Goal: Task Accomplishment & Management: Complete application form

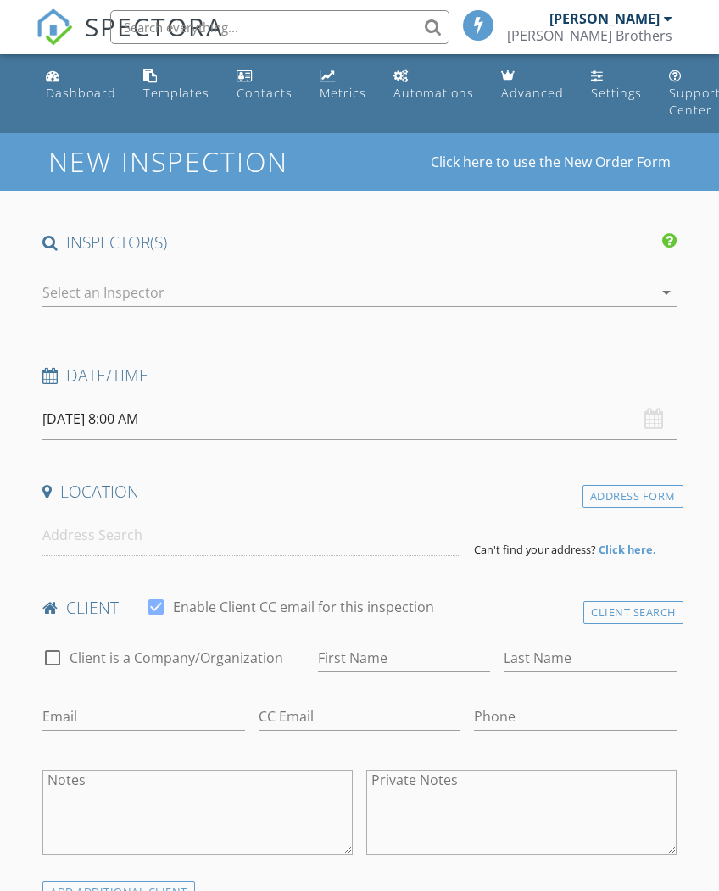
select select "7"
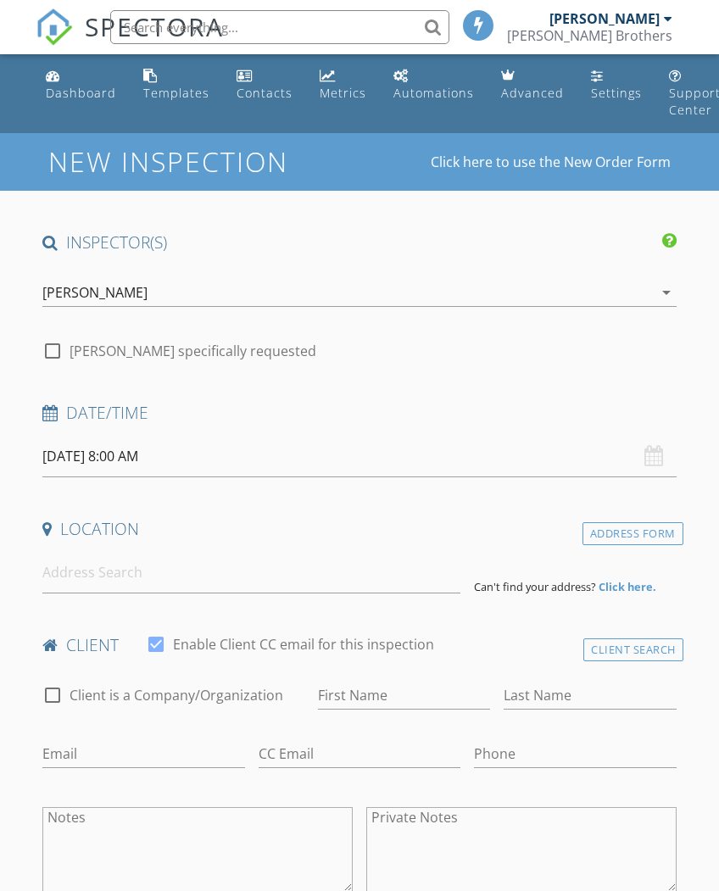
click at [352, 441] on input "08/29/2025 8:00 AM" at bounding box center [359, 457] width 634 height 42
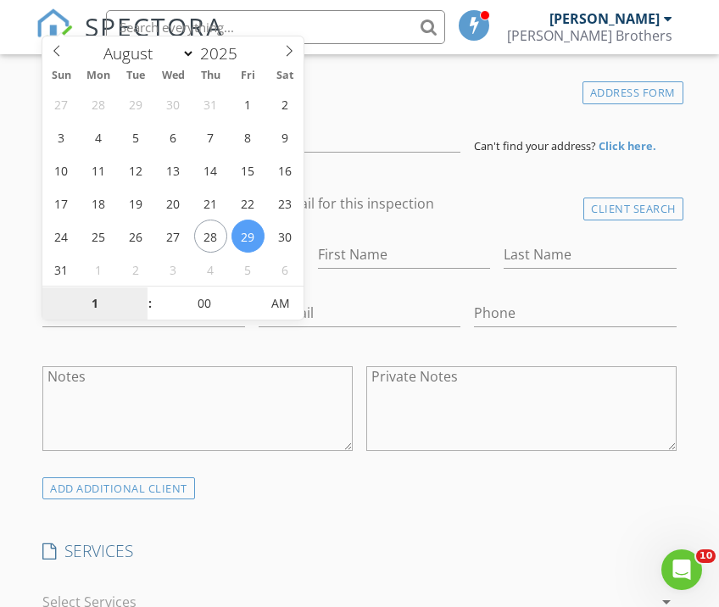
type input "11"
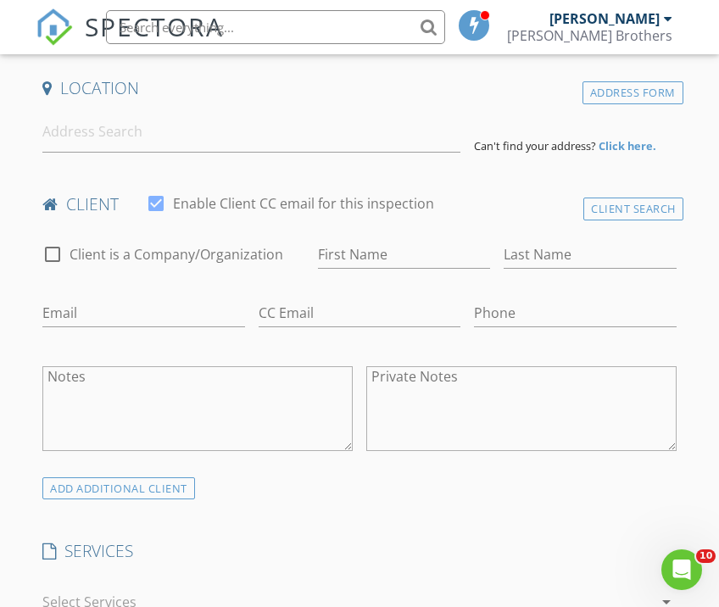
type input "[DATE] 11:00 AM"
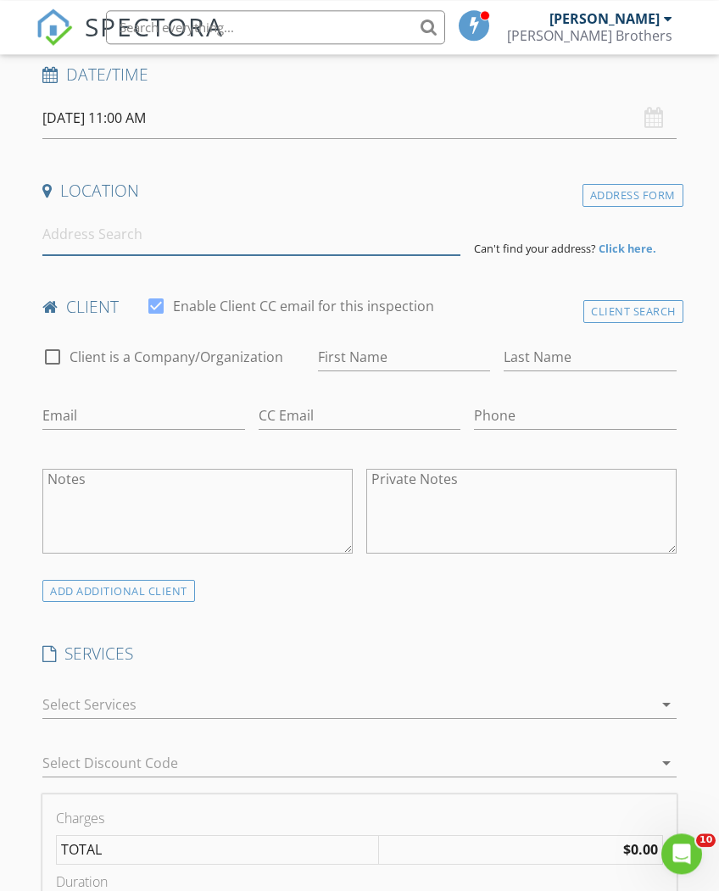
click at [302, 227] on input at bounding box center [251, 235] width 418 height 42
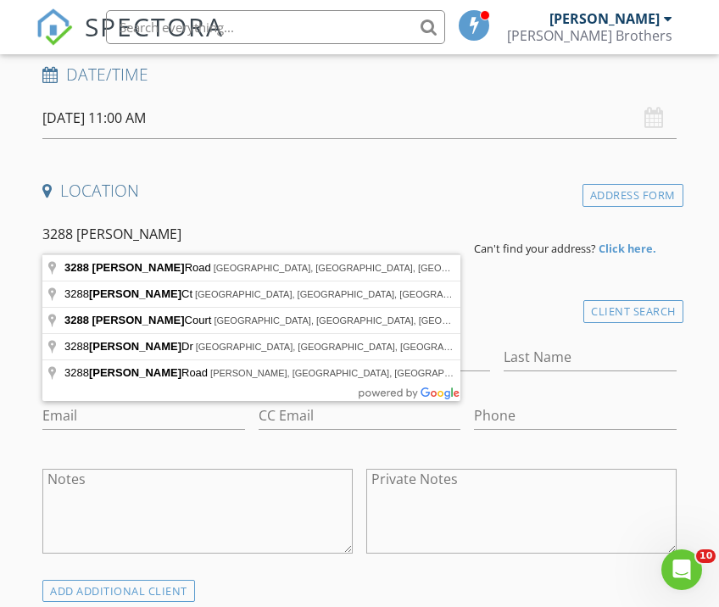
type input "3288 Shuler Road, Gainesville, GA, USA"
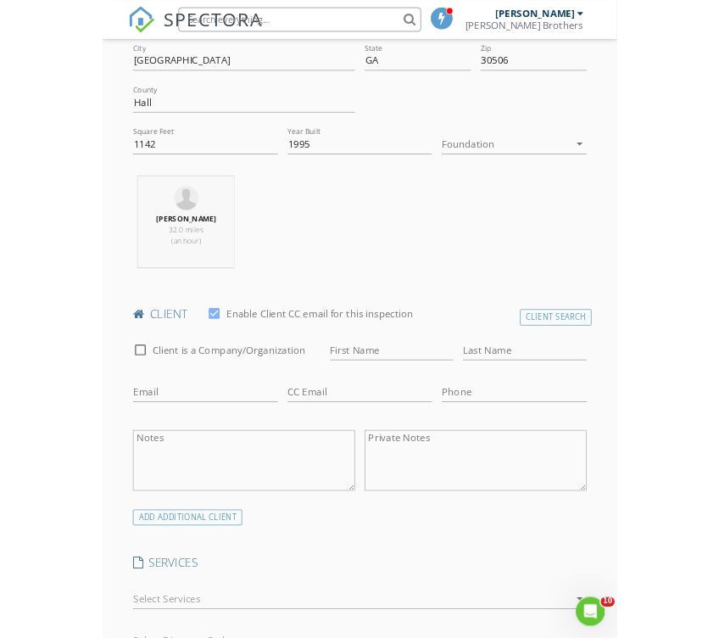
scroll to position [563, 0]
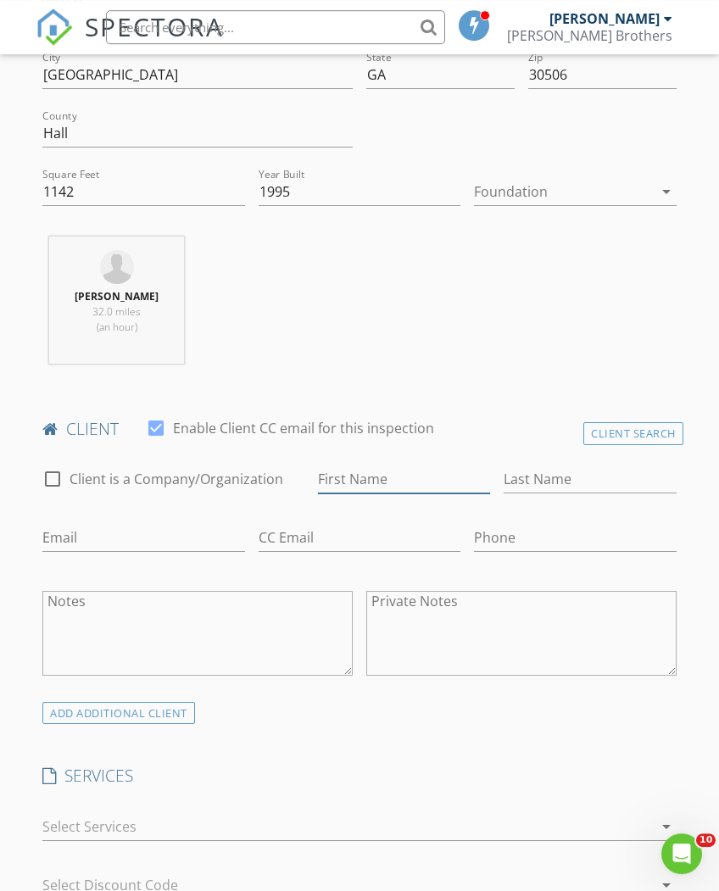
click at [393, 466] on input "First Name" at bounding box center [404, 480] width 172 height 28
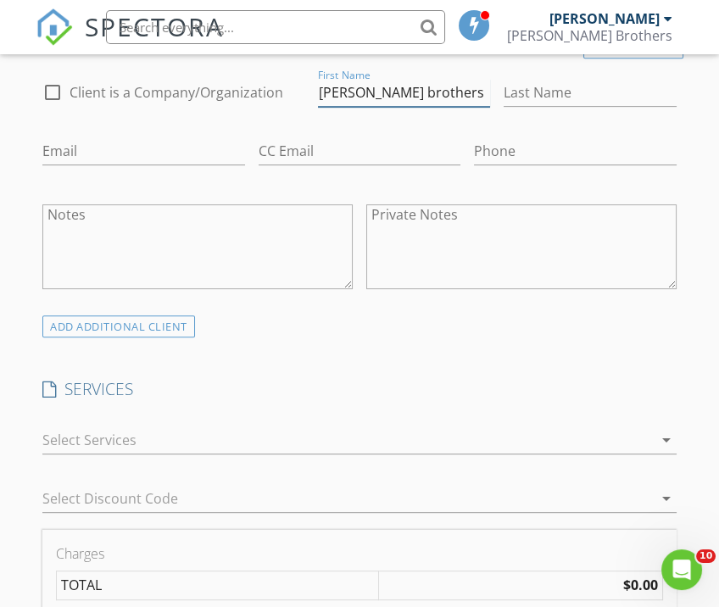
scroll to position [1008, 0]
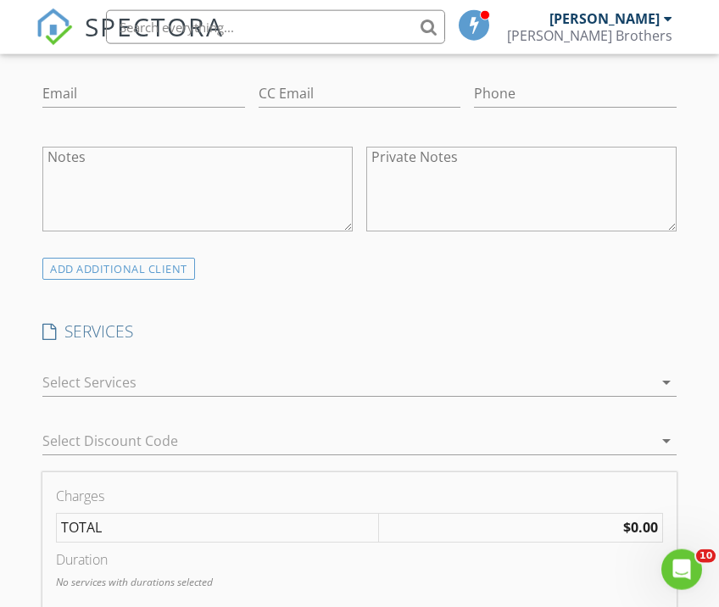
type input "[PERSON_NAME] brothers"
click at [224, 378] on div at bounding box center [347, 382] width 610 height 27
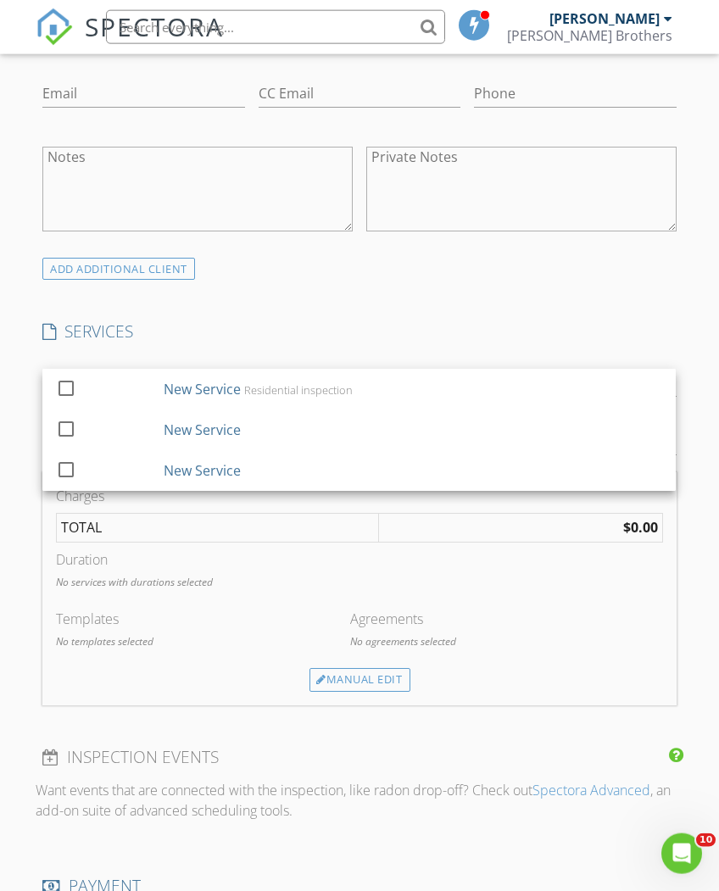
scroll to position [1008, 0]
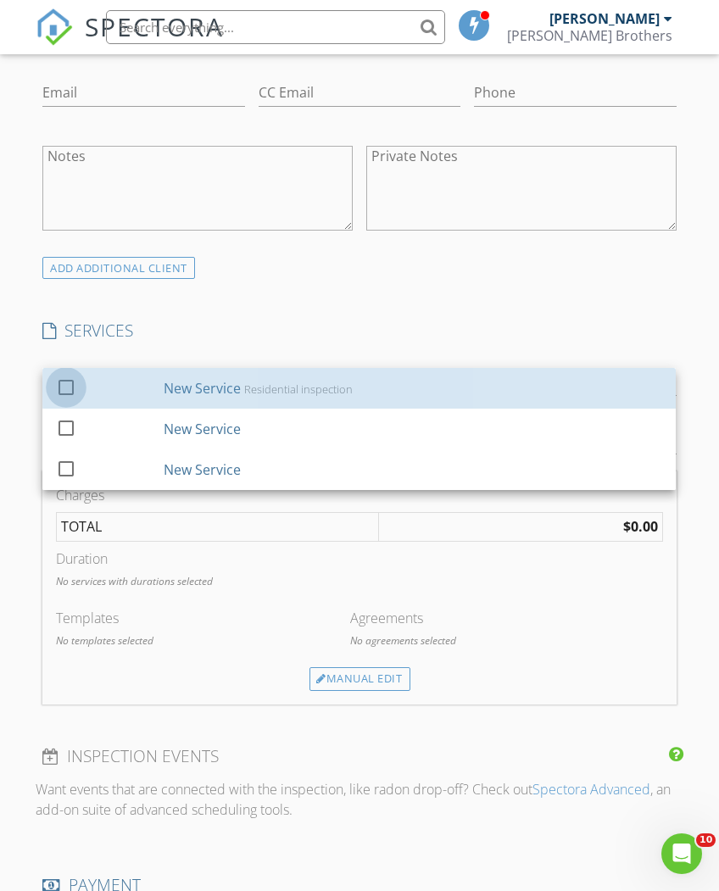
click at [79, 377] on div at bounding box center [66, 386] width 29 height 29
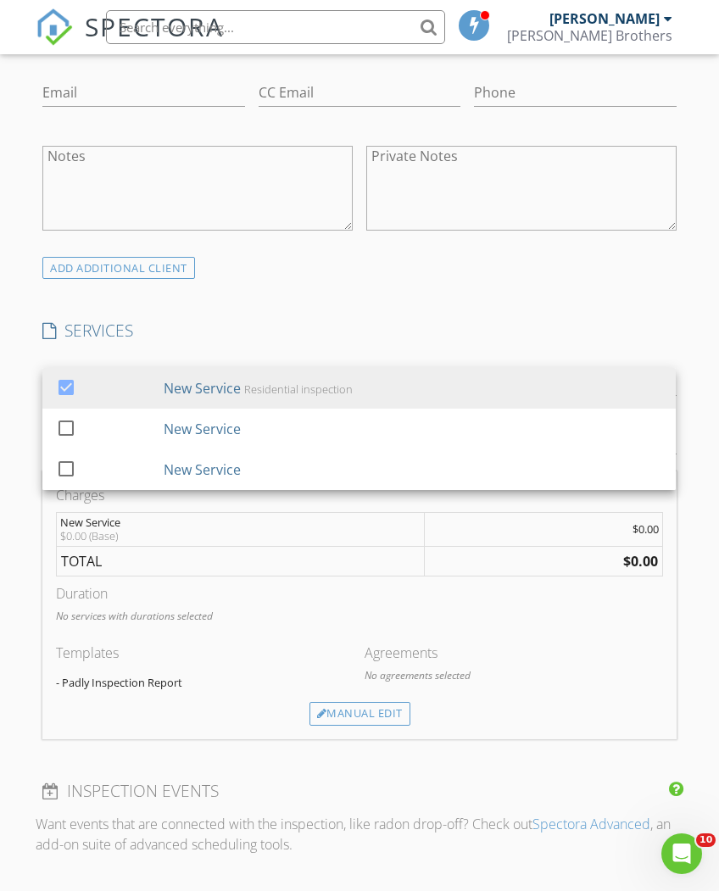
click at [373, 332] on h4 "SERVICES" at bounding box center [359, 331] width 634 height 22
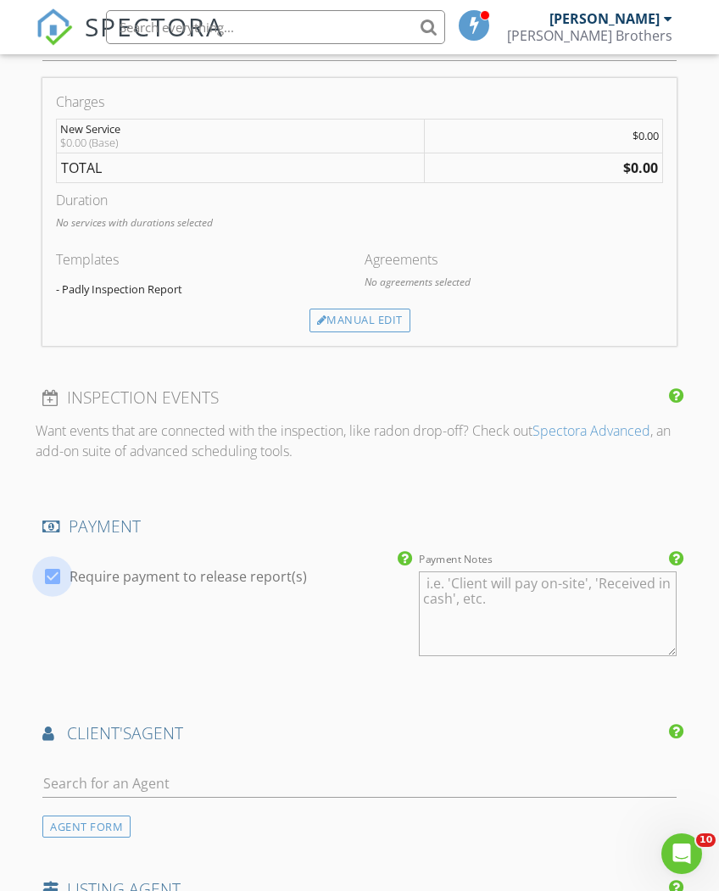
click at [53, 581] on div at bounding box center [52, 576] width 29 height 29
checkbox input "false"
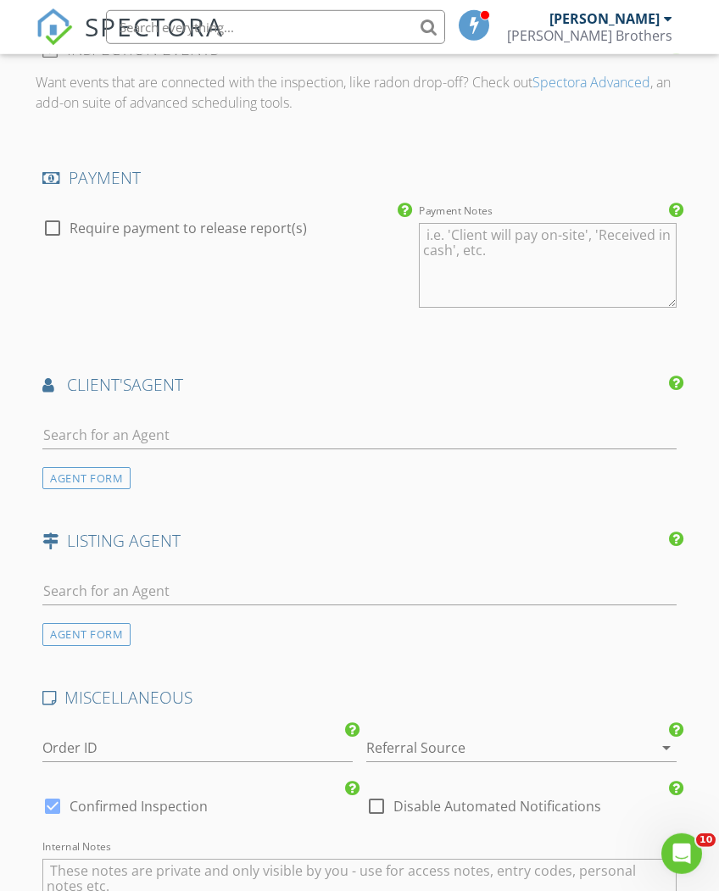
scroll to position [2127, 0]
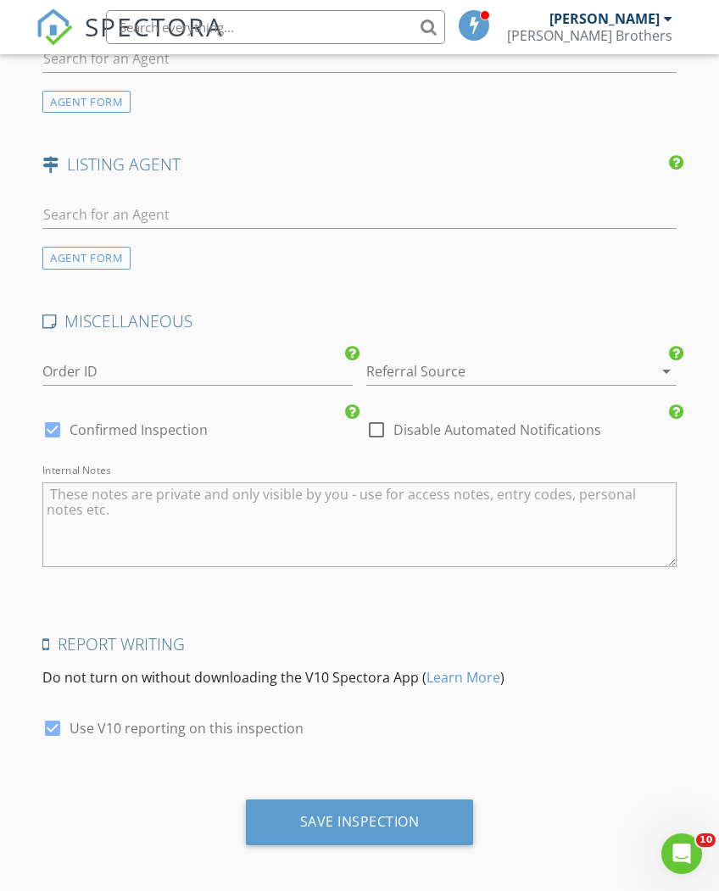
click at [393, 819] on div "Save Inspection" at bounding box center [360, 821] width 120 height 17
